Goal: Task Accomplishment & Management: Manage account settings

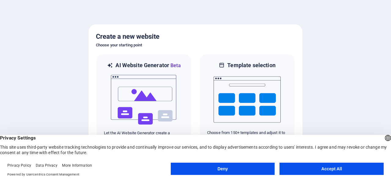
click at [319, 171] on button "Accept All" at bounding box center [331, 169] width 104 height 12
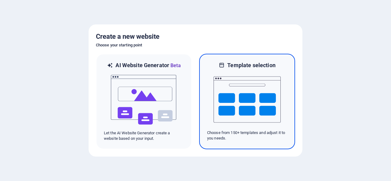
click at [226, 118] on img at bounding box center [246, 99] width 67 height 61
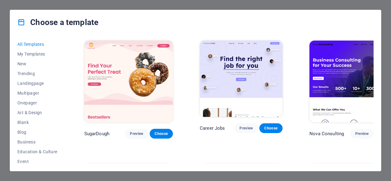
click at [331, 61] on img at bounding box center [353, 82] width 89 height 82
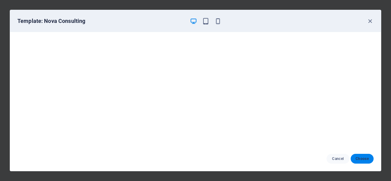
click at [359, 160] on span "Choose" at bounding box center [361, 158] width 13 height 5
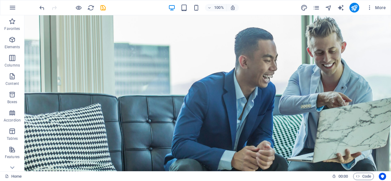
click at [137, 9] on div "100% More" at bounding box center [213, 8] width 350 height 10
click at [382, 9] on span "More" at bounding box center [375, 8] width 19 height 6
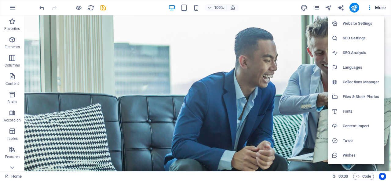
click at [307, 51] on div at bounding box center [195, 90] width 391 height 181
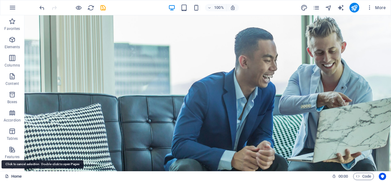
click at [17, 175] on link "Home" at bounding box center [13, 176] width 17 height 7
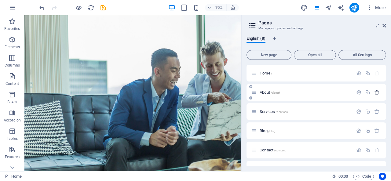
click at [377, 90] on icon "button" at bounding box center [376, 92] width 5 height 5
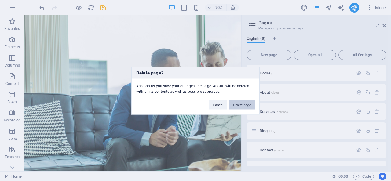
click at [241, 106] on button "Delete page" at bounding box center [241, 104] width 25 height 9
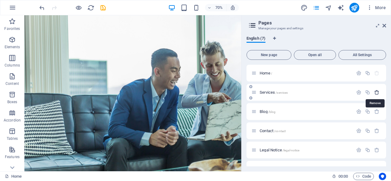
click at [375, 93] on icon "button" at bounding box center [376, 92] width 5 height 5
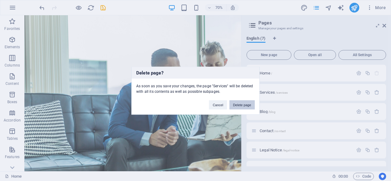
click at [249, 103] on button "Delete page" at bounding box center [241, 104] width 25 height 9
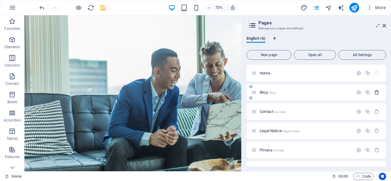
click at [376, 92] on icon "button" at bounding box center [376, 92] width 5 height 5
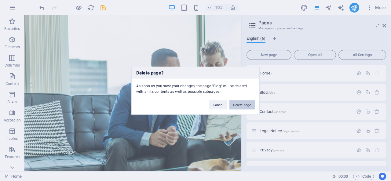
click at [246, 102] on button "Delete page" at bounding box center [241, 104] width 25 height 9
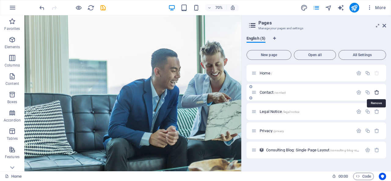
click at [377, 92] on icon "button" at bounding box center [376, 92] width 5 height 5
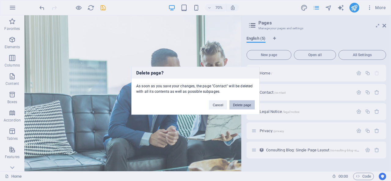
click at [247, 104] on button "Delete page" at bounding box center [241, 104] width 25 height 9
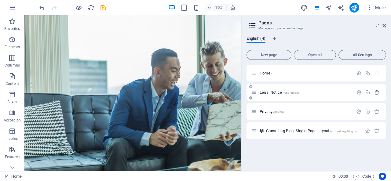
click at [377, 94] on icon "button" at bounding box center [376, 92] width 5 height 5
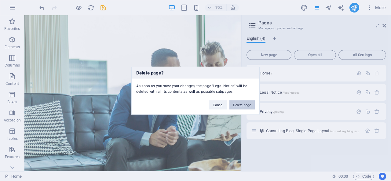
click at [243, 106] on button "Delete page" at bounding box center [241, 104] width 25 height 9
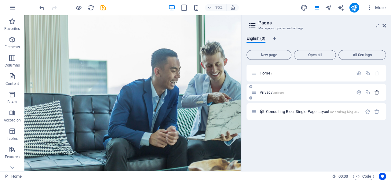
click at [379, 93] on icon "button" at bounding box center [376, 92] width 5 height 5
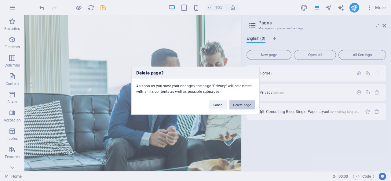
click at [249, 102] on button "Delete page" at bounding box center [241, 104] width 25 height 9
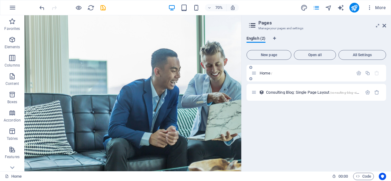
click at [285, 70] on div "Home /" at bounding box center [302, 73] width 102 height 7
click at [384, 26] on icon at bounding box center [384, 25] width 4 height 5
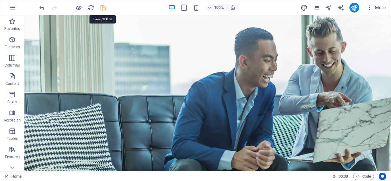
click at [102, 9] on icon "save" at bounding box center [103, 7] width 7 height 7
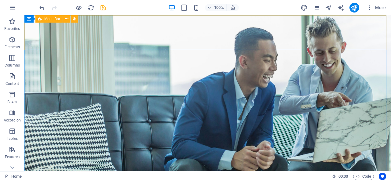
click at [56, 20] on span "Menu Bar" at bounding box center [52, 19] width 16 height 4
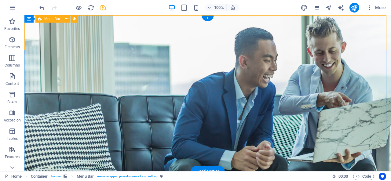
click at [75, 18] on icon at bounding box center [74, 19] width 3 height 6
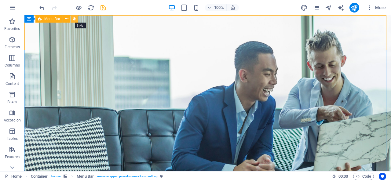
select select "rem"
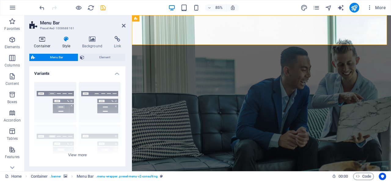
click at [39, 43] on h4 "Container" at bounding box center [43, 42] width 28 height 13
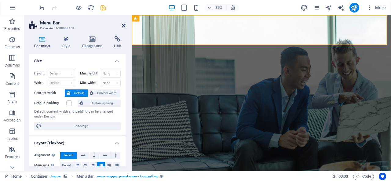
click at [122, 25] on icon at bounding box center [124, 25] width 4 height 5
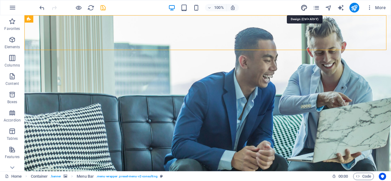
click at [305, 6] on icon "design" at bounding box center [303, 7] width 7 height 7
select select "700"
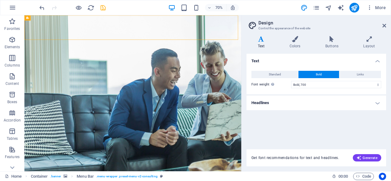
drag, startPoint x: 259, startPoint y: 61, endPoint x: 255, endPoint y: 59, distance: 4.9
click at [255, 59] on h4 "Text" at bounding box center [316, 59] width 140 height 11
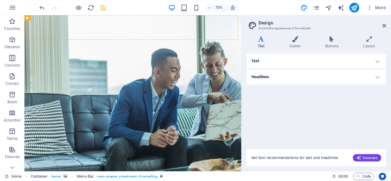
click at [286, 59] on h4 "Text" at bounding box center [316, 61] width 140 height 15
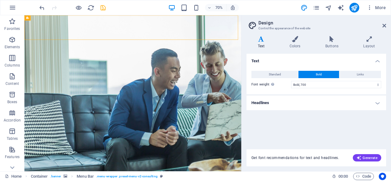
click at [322, 106] on h4 "Headlines" at bounding box center [316, 103] width 140 height 15
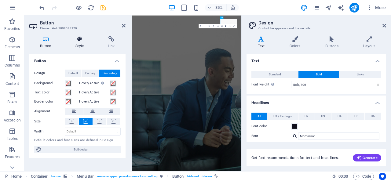
click at [80, 42] on h4 "Style" at bounding box center [81, 42] width 32 height 13
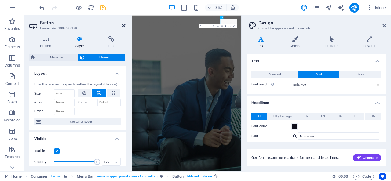
click at [122, 25] on icon at bounding box center [124, 25] width 4 height 5
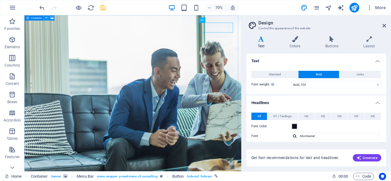
click at [48, 20] on button at bounding box center [46, 17] width 5 height 5
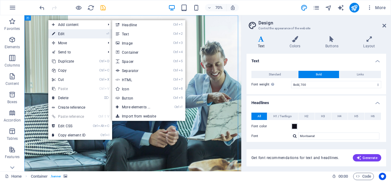
click at [62, 32] on link "⏎ Edit" at bounding box center [68, 33] width 41 height 9
select select "vh"
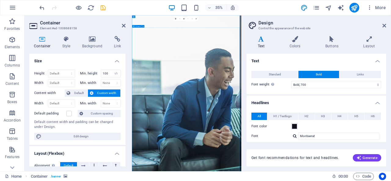
click at [124, 25] on icon at bounding box center [124, 25] width 4 height 5
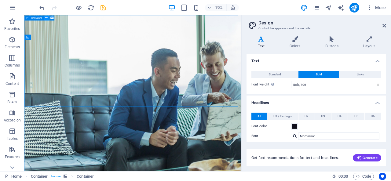
click at [45, 18] on icon at bounding box center [46, 18] width 2 height 5
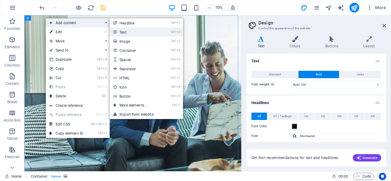
click at [128, 32] on link "Ctrl 2 Text" at bounding box center [135, 31] width 50 height 9
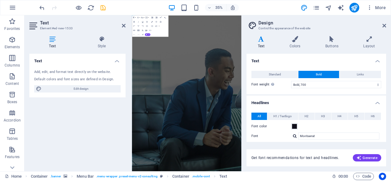
click at [80, 71] on div "Add, edit, and format text directly on the website." at bounding box center [77, 72] width 86 height 5
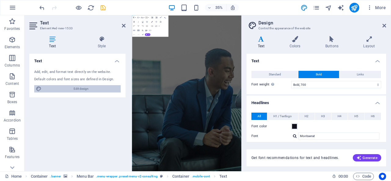
click at [86, 88] on span "Edit design" at bounding box center [80, 88] width 75 height 7
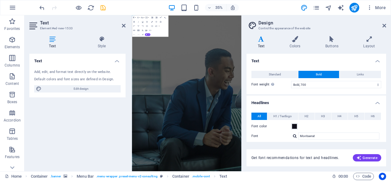
click at [278, 56] on h4 "Text" at bounding box center [316, 59] width 140 height 11
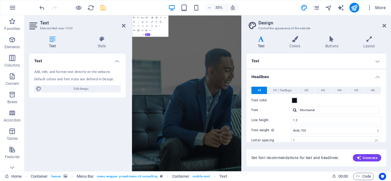
click at [285, 59] on h4 "Text" at bounding box center [316, 61] width 140 height 15
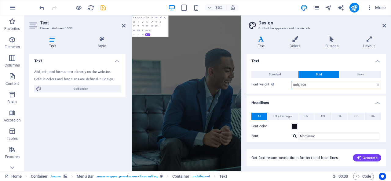
click at [337, 86] on select "Thin, 100 Extra-light, 200 Light, 300 Regular, 400 Medium, 500 Semi-bold, 600 B…" at bounding box center [336, 84] width 90 height 7
click at [349, 71] on button "Links" at bounding box center [360, 74] width 42 height 7
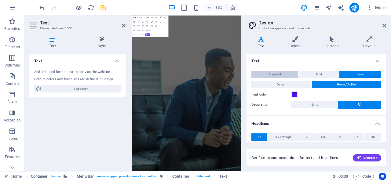
click at [288, 74] on button "Standard" at bounding box center [274, 74] width 47 height 7
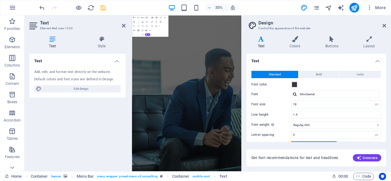
click at [288, 74] on button "Standard" at bounding box center [274, 74] width 47 height 7
click at [384, 24] on icon at bounding box center [384, 25] width 4 height 5
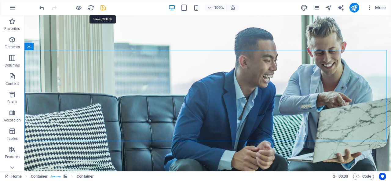
click at [104, 6] on icon "save" at bounding box center [103, 7] width 7 height 7
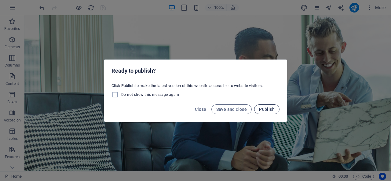
click at [270, 110] on span "Publish" at bounding box center [267, 109] width 16 height 5
